Goal: Task Accomplishment & Management: Use online tool/utility

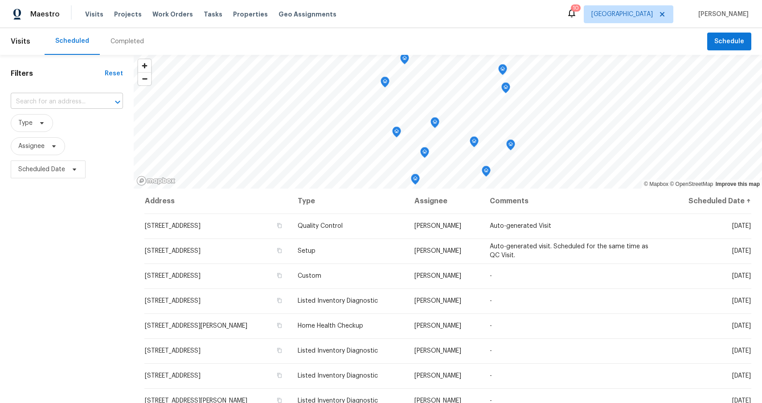
click at [72, 107] on input "text" at bounding box center [54, 102] width 87 height 14
